Goal: Information Seeking & Learning: Learn about a topic

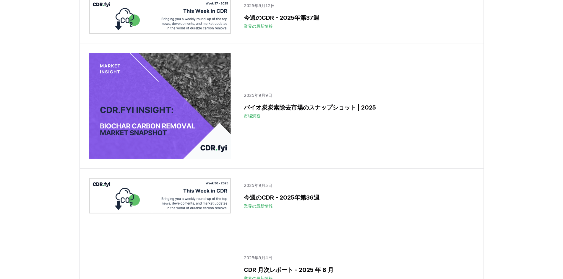
scroll to position [296, 0]
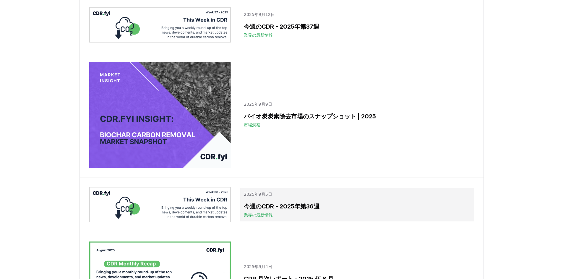
click at [291, 211] on h3 "今週のCDR - 2025年第36週" at bounding box center [357, 206] width 226 height 9
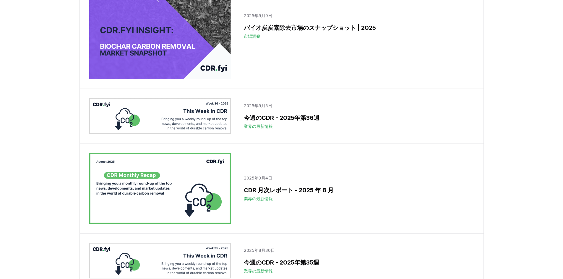
scroll to position [414, 0]
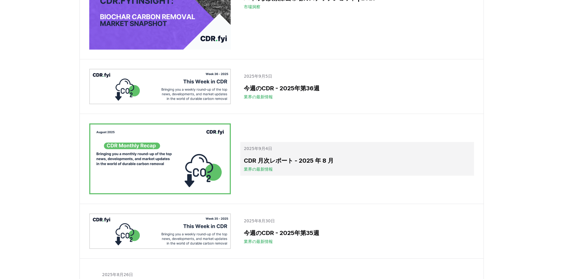
click at [310, 164] on font "CDR 月次レポート - 2025 年 8 月" at bounding box center [289, 160] width 90 height 7
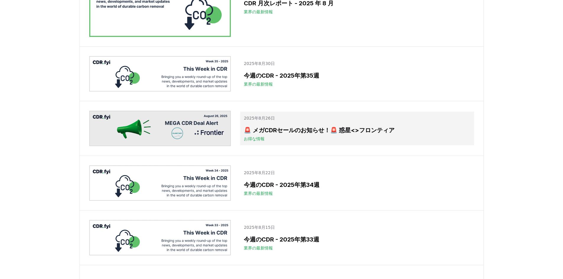
scroll to position [621, 0]
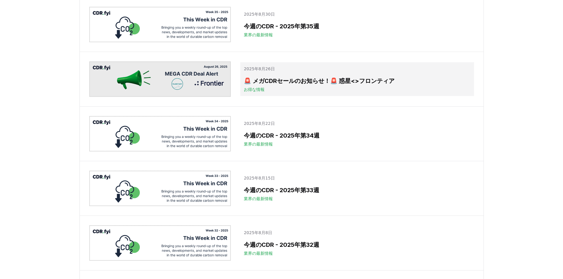
click at [319, 85] on font "🚨 メガCDRセールのお知らせ！🚨 惑星<>フロンティア" at bounding box center [319, 80] width 151 height 7
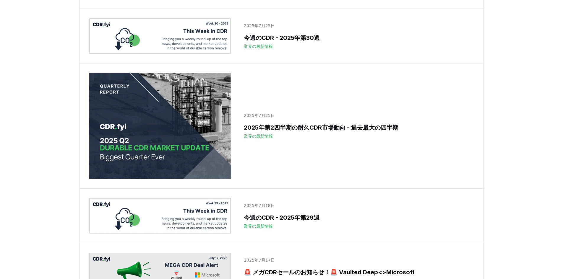
scroll to position [1005, 0]
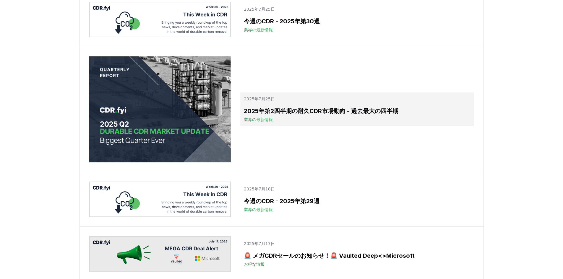
click at [317, 115] on font "2025年第2四半期の耐久CDR市場動向 - 過去最大の四半期" at bounding box center [321, 111] width 155 height 7
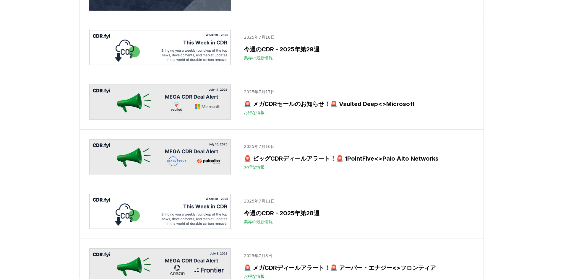
scroll to position [1182, 0]
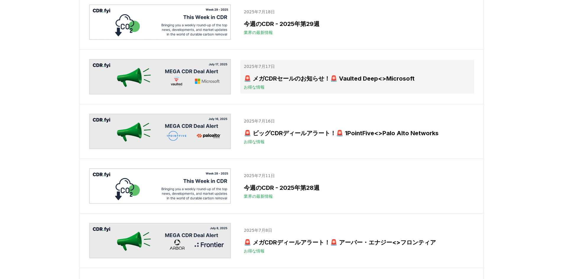
click at [311, 90] on div "🚨 メガCDRセールのお知らせ！🚨 Vaulted Deep<>Microsoft お得な情報" at bounding box center [357, 82] width 226 height 16
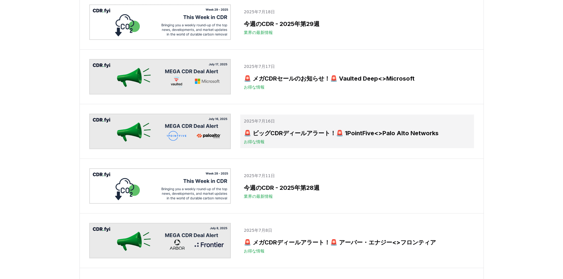
click at [320, 124] on p "2025年7月16日" at bounding box center [357, 121] width 226 height 6
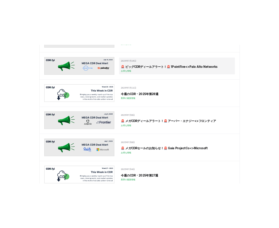
scroll to position [1300, 0]
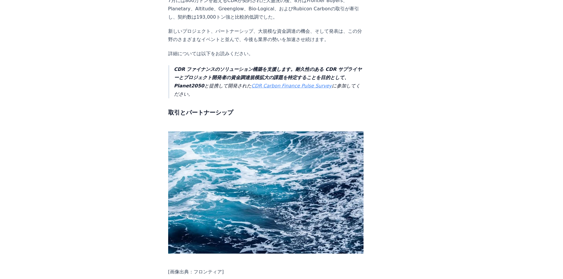
scroll to position [325, 0]
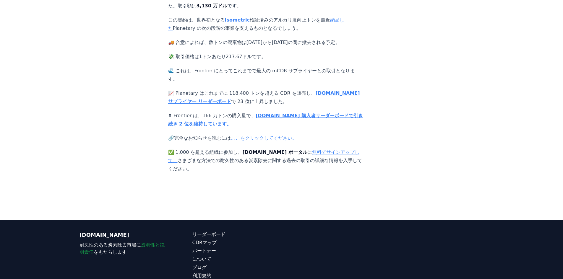
scroll to position [177, 0]
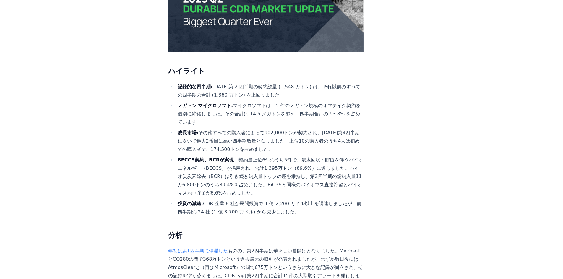
scroll to position [207, 0]
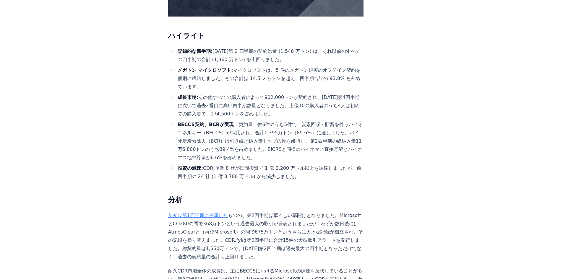
click at [288, 138] on li "BECCS契約、BCRが実現 ：契約量上位6件のうち5件で、炭素回収・貯留を伴うバイオエネルギー（BECCS）が採用され、合計1,395万トン（89.6%）に…" at bounding box center [270, 141] width 188 height 41
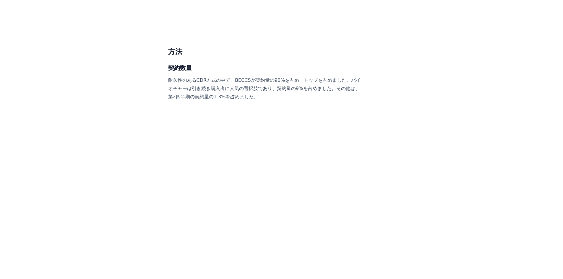
scroll to position [2571, 0]
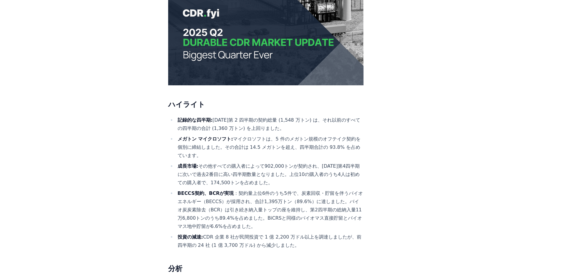
scroll to position [148, 0]
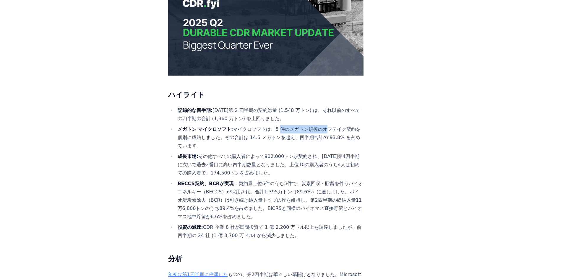
drag, startPoint x: 254, startPoint y: 117, endPoint x: 293, endPoint y: 119, distance: 39.3
click at [293, 126] on font "マイクロソフトは、5 件のメガトン規模のオフテイク契約を個別に締結しました。その合計は 14.5 メガトンを超え、四半期合計の 93.8% を占めています。" at bounding box center [269, 137] width 183 height 22
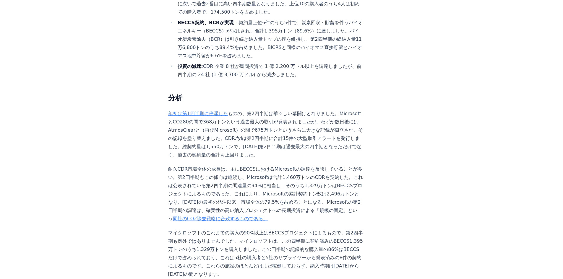
scroll to position [325, 0]
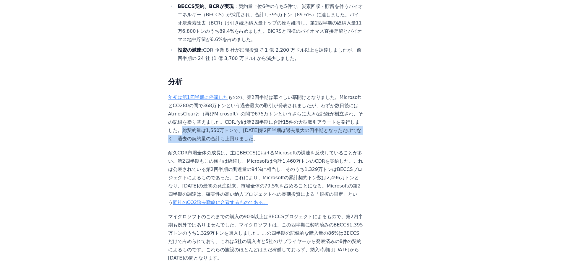
drag, startPoint x: 175, startPoint y: 112, endPoint x: 249, endPoint y: 118, distance: 73.8
click at [249, 118] on p "年初は第1四半期に停滞した ものの 、第2四半期は華々しい幕開けとなりました。MicrosoftとCO280の間で368万トンという過去最大の取引が発表されま…" at bounding box center [266, 118] width 196 height 50
click at [249, 120] on p "年初は第1四半期に停滞した ものの 、第2四半期は華々しい幕開けとなりました。MicrosoftとCO280の間で368万トンという過去最大の取引が発表されま…" at bounding box center [266, 118] width 196 height 50
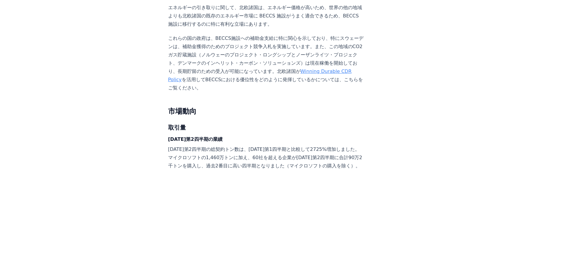
scroll to position [768, 0]
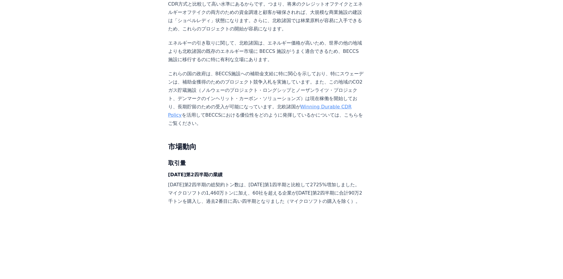
scroll to position [680, 0]
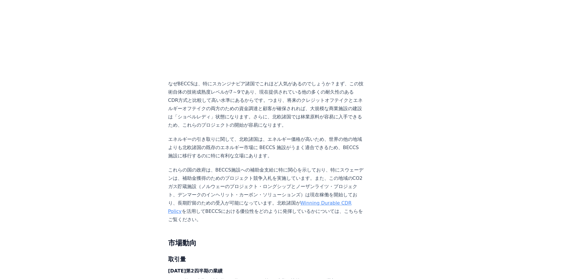
scroll to position [650, 0]
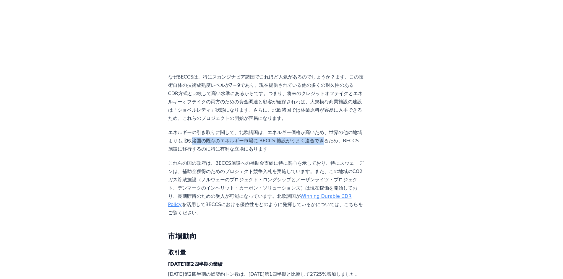
drag, startPoint x: 184, startPoint y: 121, endPoint x: 302, endPoint y: 124, distance: 117.9
click at [301, 130] on font "エネルギーの引き取りに関して、北欧諸国は、エネルギー価格が高いため、世界の他の地域よりも北欧諸国の既存のエネルギー市場に BECCS 施設がうまく適合できるた…" at bounding box center [265, 141] width 194 height 22
click at [302, 130] on font "エネルギーの引き取りに関して、北欧諸国は、エネルギー価格が高いため、世界の他の地域よりも北欧諸国の既存のエネルギー市場に BECCS 施設がうまく適合できるた…" at bounding box center [265, 141] width 194 height 22
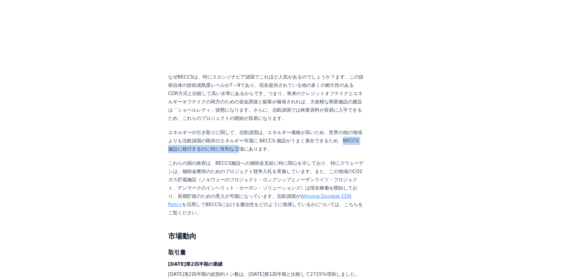
drag, startPoint x: 313, startPoint y: 121, endPoint x: 231, endPoint y: 129, distance: 81.6
click at [231, 130] on font "エネルギーの引き取りに関して、北欧諸国は、エネルギー価格が高いため、世界の他の地域よりも北欧諸国の既存のエネルギー市場に BECCS 施設がうまく適合できるた…" at bounding box center [265, 141] width 194 height 22
click at [247, 130] on font "エネルギーの引き取りに関して、北欧諸国は、エネルギー価格が高いため、世界の他の地域よりも北欧諸国の既存のエネルギー市場に BECCS 施設がうまく適合できるた…" at bounding box center [265, 141] width 194 height 22
click at [247, 131] on font "エネルギーの引き取りに関して、北欧諸国は、エネルギー価格が高いため、世界の他の地域よりも北欧諸国の既存のエネルギー市場に BECCS 施設がうまく適合できるた…" at bounding box center [265, 141] width 194 height 22
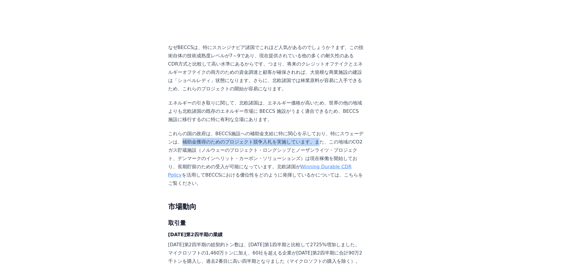
drag, startPoint x: 177, startPoint y: 123, endPoint x: 293, endPoint y: 126, distance: 115.6
click at [293, 131] on font "これらの国の政府は、BECCS施設への補助金支給に特に関心を示しており、特にスウェーデンは、補助金獲得のためのプロジェクト競争入札を実施しています。また、この…" at bounding box center [266, 150] width 196 height 39
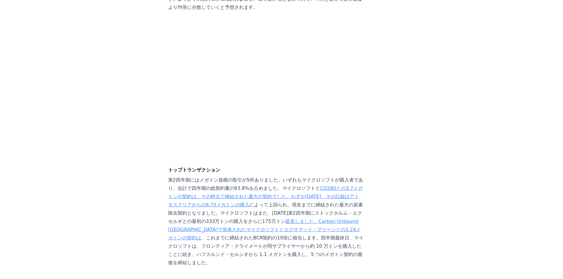
scroll to position [1153, 0]
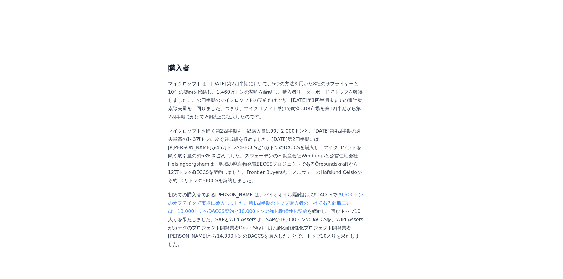
scroll to position [1448, 0]
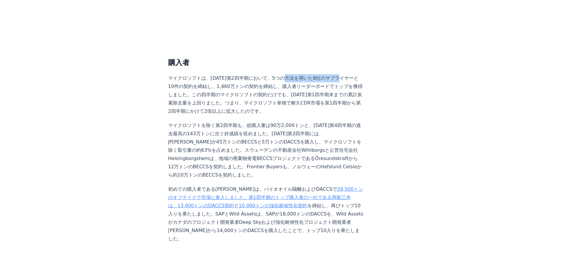
drag, startPoint x: 269, startPoint y: 41, endPoint x: 316, endPoint y: 42, distance: 46.7
click at [316, 75] on font "マイクロソフトは、2025年第2四半期において、5つの方法を用いた8社のサプライヤーと10件の契約を締結し、1,460万トンの契約を締結し、購入者リーダーボー…" at bounding box center [265, 94] width 194 height 39
drag, startPoint x: 176, startPoint y: 48, endPoint x: 229, endPoint y: 51, distance: 53.3
click at [229, 75] on font "マイクロソフトは、2025年第2四半期において、5つの方法を用いた8社のサプライヤーと10件の契約を締結し、1,460万トンの契約を締結し、購入者リーダーボー…" at bounding box center [265, 94] width 194 height 39
click at [230, 75] on font "マイクロソフトは、2025年第2四半期において、5つの方法を用いた8社のサプライヤーと10件の契約を締結し、1,460万トンの契約を締結し、購入者リーダーボー…" at bounding box center [265, 94] width 194 height 39
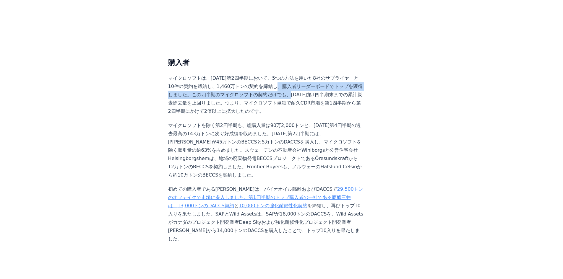
drag, startPoint x: 257, startPoint y: 51, endPoint x: 250, endPoint y: 60, distance: 10.9
click at [250, 75] on font "マイクロソフトは、2025年第2四半期において、5つの方法を用いた8社のサプライヤーと10件の契約を締結し、1,460万トンの契約を締結し、購入者リーダーボー…" at bounding box center [265, 94] width 194 height 39
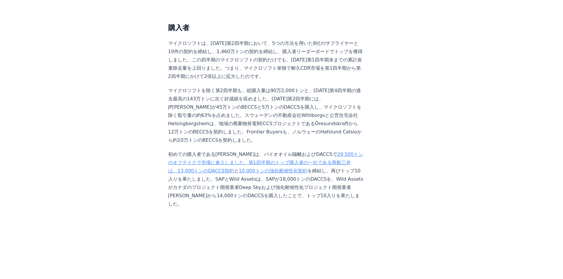
scroll to position [1507, 0]
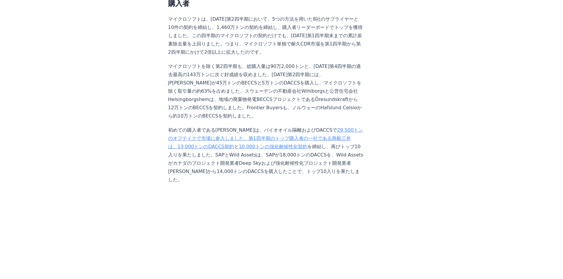
click at [284, 84] on p "マイクロソフトを除く第2四半期も、総購入量は90万2,000トンと、2024年第4四半期の過去最高の143万トンに次ぐ好成績を収めました。2025年第2四半期…" at bounding box center [266, 91] width 196 height 58
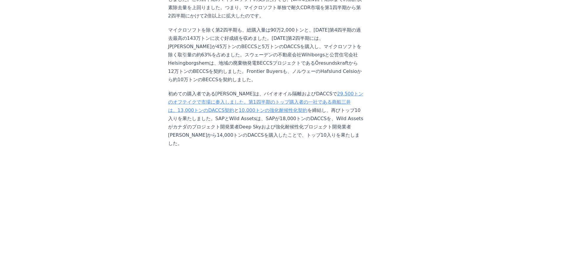
scroll to position [1537, 0]
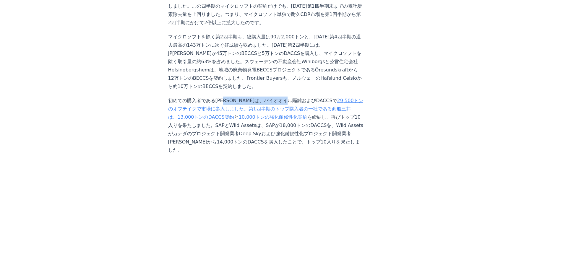
drag, startPoint x: 219, startPoint y: 66, endPoint x: 265, endPoint y: 66, distance: 46.1
click at [262, 98] on font "初めての購入者であるキャップジェミニは、 バイオオイル隔離およびDACCSで" at bounding box center [252, 101] width 169 height 6
click at [269, 98] on font "バイオオイル隔離およびDACCSで" at bounding box center [300, 101] width 73 height 6
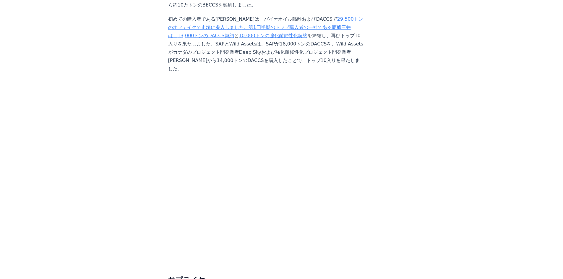
scroll to position [1625, 0]
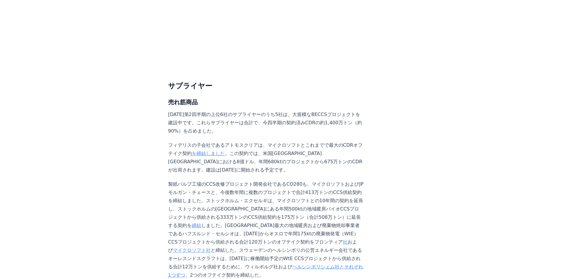
scroll to position [1803, 0]
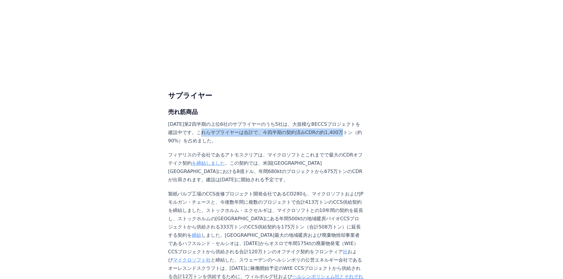
drag, startPoint x: 195, startPoint y: 89, endPoint x: 318, endPoint y: 89, distance: 123.5
click at [318, 121] on font "2025年第2四半期の上位6社のサプライヤーのうち5社は、大規模なBECCSプロジェクトを建設中です。これらサプライヤーは合計で、今四半期の契約済みCDRの約…" at bounding box center [265, 132] width 194 height 22
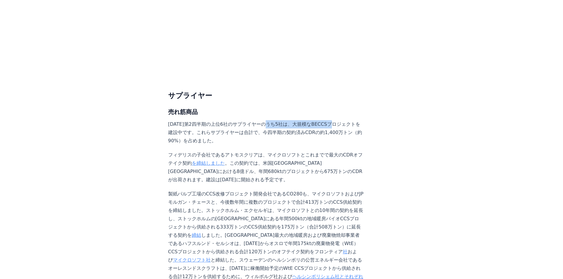
drag, startPoint x: 258, startPoint y: 82, endPoint x: 316, endPoint y: 81, distance: 57.7
click at [316, 121] on font "2025年第2四半期の上位6社のサプライヤーのうち5社は、大規模なBECCSプロジェクトを建設中です。これらサプライヤーは合計で、今四半期の契約済みCDRの約…" at bounding box center [265, 132] width 194 height 22
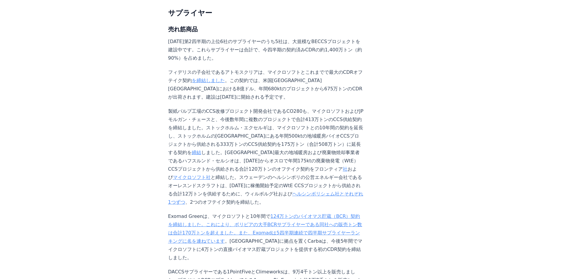
scroll to position [1891, 0]
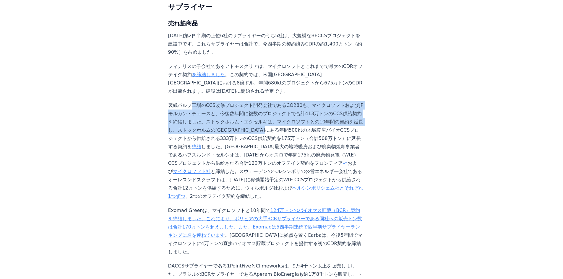
drag, startPoint x: 187, startPoint y: 64, endPoint x: 241, endPoint y: 84, distance: 58.0
click at [241, 103] on font "製紙パルプ工場のCCS改修プロジェクト開発会社であるCO280も、マイクロソフトおよびJPモルガン・チェースと、今後数年間に複数のプロジェクトで合計413万ト…" at bounding box center [265, 126] width 195 height 47
click at [238, 119] on font "マイクロソフトとの10年間の契約を延長し、ストックホルムのヴァルタンにある年間500ktの地域暖房バイオCCSプロジェクトから供給される333万トンのCCS供…" at bounding box center [265, 134] width 195 height 30
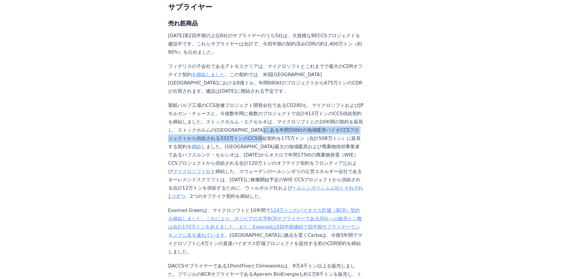
drag, startPoint x: 236, startPoint y: 87, endPoint x: 238, endPoint y: 93, distance: 6.9
click at [238, 119] on font "マイクロソフトとの10年間の契約を延長し、ストックホルムのヴァルタンにある年間500ktの地域暖房バイオCCSプロジェクトから供給される333万トンのCCS供…" at bounding box center [265, 134] width 195 height 30
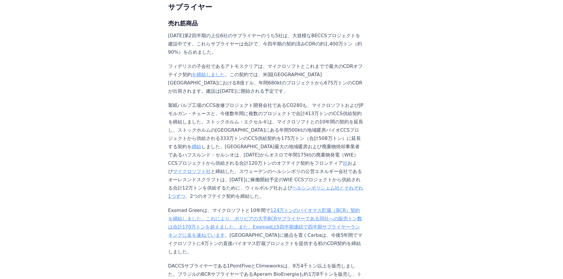
click at [226, 103] on font "製紙パルプ工場のCCS改修プロジェクト開発会社であるCO280も、マイクロソフトおよびJPモルガン・チェースと、今後数年間に複数のプロジェクトで合計413万ト…" at bounding box center [265, 114] width 195 height 22
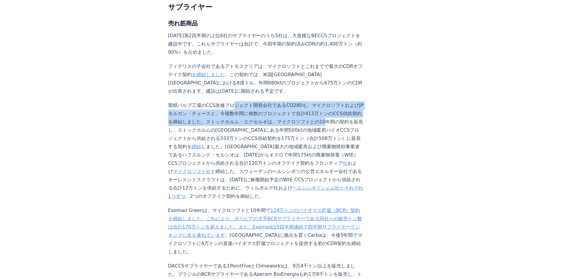
drag, startPoint x: 226, startPoint y: 63, endPoint x: 280, endPoint y: 77, distance: 55.5
click at [280, 103] on font "製紙パルプ工場のCCS改修プロジェクト開発会社であるCO280も、マイクロソフトおよびJPモルガン・チェースと、今後数年間に複数のプロジェクトで合計413万ト…" at bounding box center [265, 126] width 195 height 47
click at [276, 119] on font "マイクロソフトとの10年間の契約を延長し、ストックホルムのヴァルタンにある年間500ktの地域暖房バイオCCSプロジェクトから供給される333万トンのCCS供…" at bounding box center [265, 134] width 195 height 30
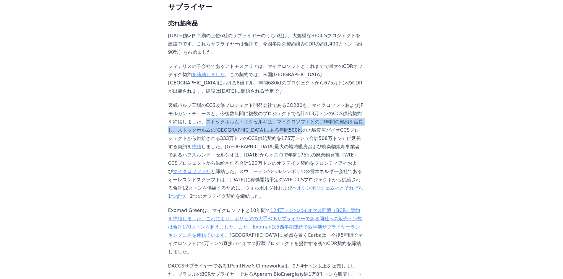
drag, startPoint x: 189, startPoint y: 77, endPoint x: 280, endPoint y: 86, distance: 91.1
click at [280, 103] on font "製紙パルプ工場のCCS改修プロジェクト開発会社であるCO280も、マイクロソフトおよびJPモルガン・チェースと、今後数年間に複数のプロジェクトで合計413万ト…" at bounding box center [265, 126] width 195 height 47
click at [280, 119] on font "マイクロソフトとの10年間の契約を延長し、ストックホルムのヴァルタンにある年間500ktの地域暖房バイオCCSプロジェクトから供給される333万トンのCCS供…" at bounding box center [265, 134] width 195 height 30
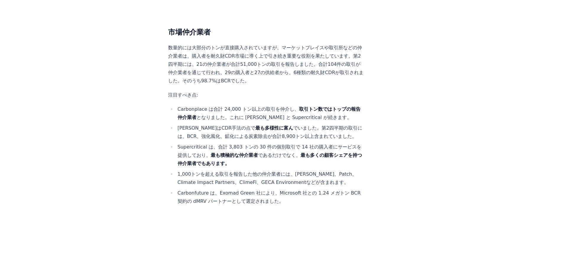
scroll to position [3074, 0]
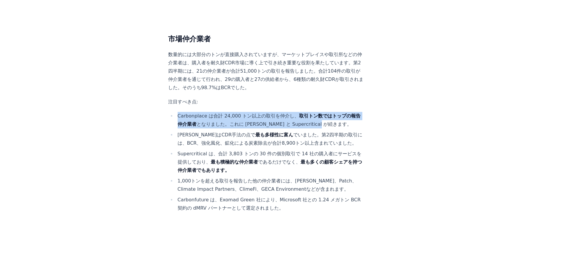
drag, startPoint x: 178, startPoint y: 48, endPoint x: 319, endPoint y: 57, distance: 142.2
click at [319, 112] on li "Carbonplace は合計 24,000 トン以上の取引を仲介し、 取引トン数ではトップの報告仲介業者 となりました。これに CEEZER と Super…" at bounding box center [270, 120] width 188 height 17
click at [320, 112] on li "Carbonplace は合計 24,000 トン以上の取引を仲介し、 取引トン数ではトップの報告仲介業者 となりました。これに CEEZER と Super…" at bounding box center [270, 120] width 188 height 17
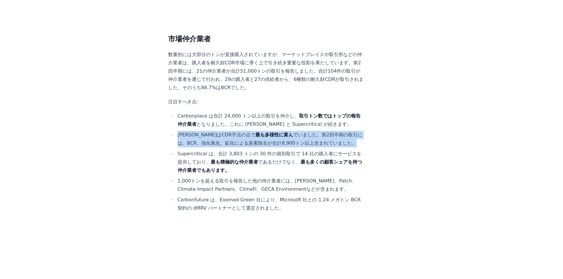
drag, startPoint x: 176, startPoint y: 65, endPoint x: 330, endPoint y: 76, distance: 153.5
click at [330, 131] on li "CeezerはCDR手法の点で 最も多様性に富ん でいました。第2四半期の取引には、BCR、強化風化、鉱化による炭素除去が合計8,900トン以上含まれていまし…" at bounding box center [270, 139] width 188 height 17
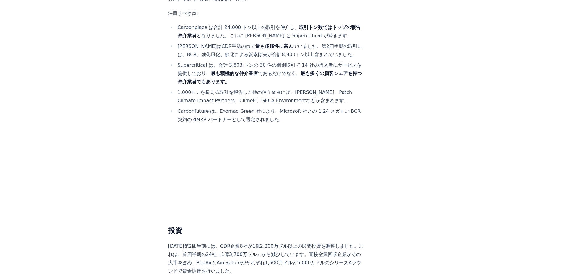
click at [258, 226] on h2 "投資" at bounding box center [266, 230] width 196 height 9
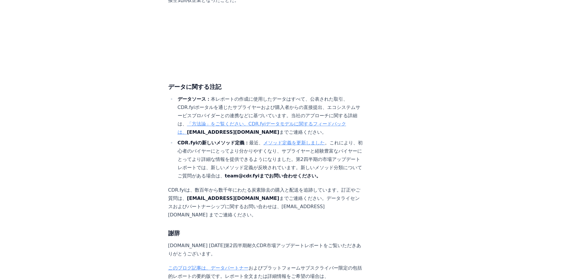
scroll to position [3487, 0]
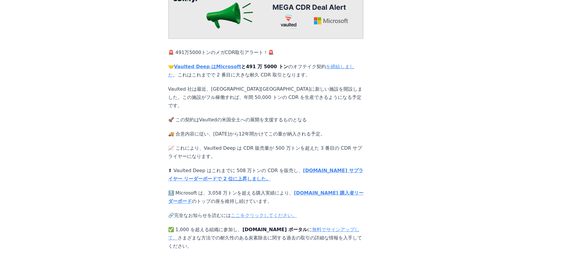
scroll to position [91, 0]
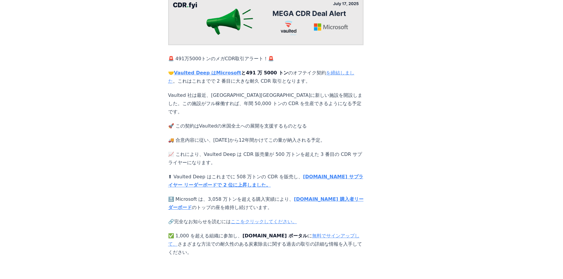
click at [152, 59] on div "[DATE] 🚨 メガCDRセールのお知らせ！🚨 Vaulted Deep<>Microsoft 🚨 491万5000トンのメガCDR取引アラート！🚨 🤝 V…" at bounding box center [282, 100] width 414 height 314
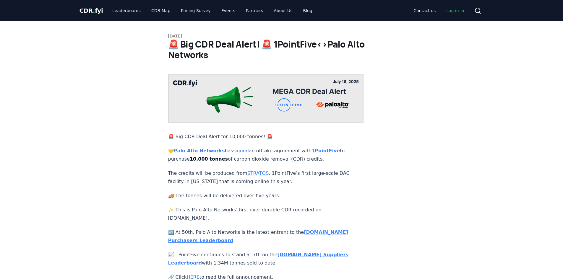
click at [416, 98] on div "[DATE] 🚨 Big CDR Deal Alert! 🚨 1PointFive<>Palo Alto Networks 🚨 Big CDR Deal Al…" at bounding box center [282, 166] width 414 height 291
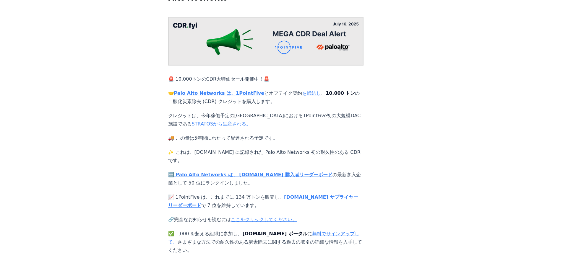
scroll to position [89, 0]
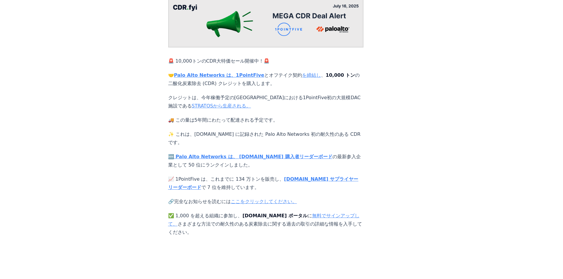
click at [135, 101] on div "[DATE] 🚨 ビッグCDRディールアラート！🚨 1PointFive<>Palo Alto Networks 🚨 10,000トンのCDR大特価セール開催…" at bounding box center [282, 91] width 414 height 291
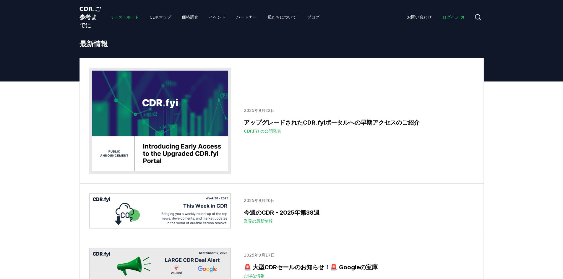
click at [110, 18] on font "リーダーボード" at bounding box center [124, 17] width 29 height 5
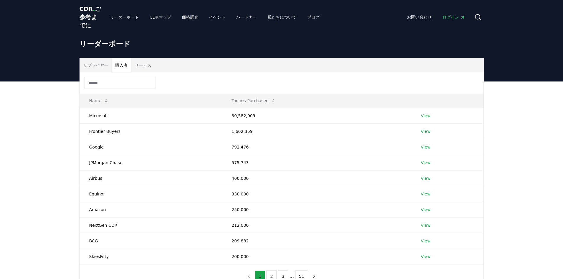
click at [119, 68] on font "購入者" at bounding box center [121, 65] width 12 height 5
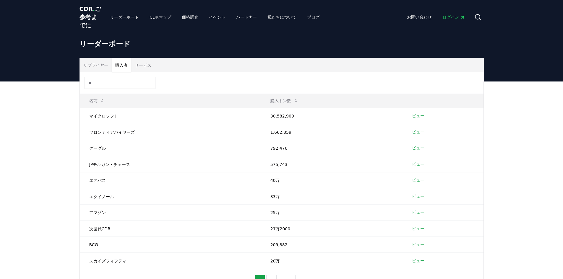
click at [232, 90] on div at bounding box center [282, 82] width 404 height 21
click at [418, 118] on font "ビュー" at bounding box center [418, 115] width 12 height 5
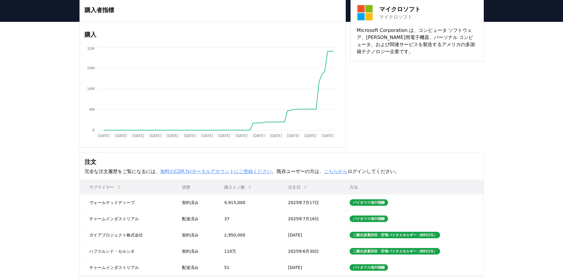
scroll to position [30, 0]
